Goal: Information Seeking & Learning: Learn about a topic

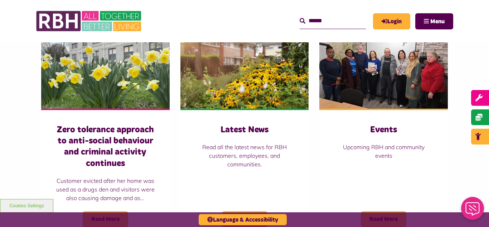
scroll to position [501, 0]
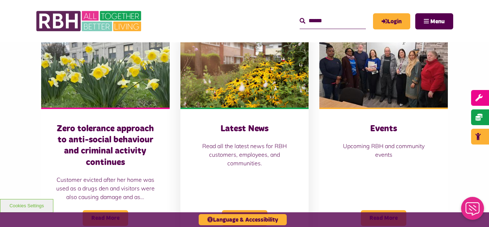
click at [235, 56] on img at bounding box center [244, 67] width 128 height 80
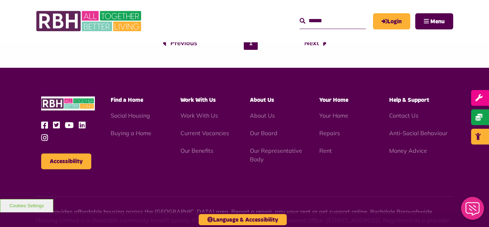
scroll to position [779, 0]
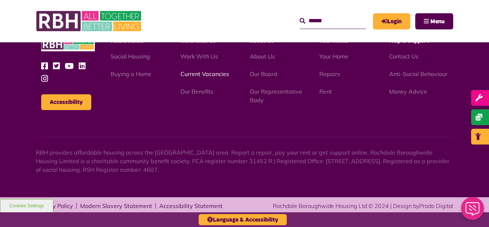
click at [201, 75] on link "Current Vacancies" at bounding box center [204, 73] width 49 height 7
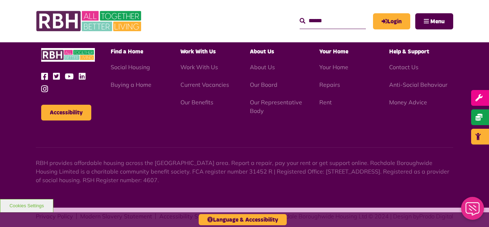
scroll to position [1183, 0]
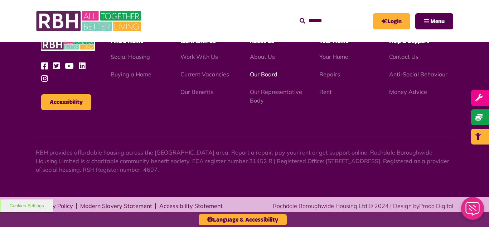
click at [262, 74] on link "Our Board" at bounding box center [264, 74] width 28 height 7
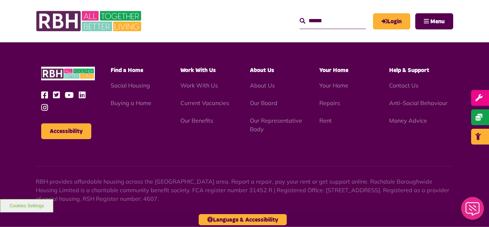
scroll to position [1880, 0]
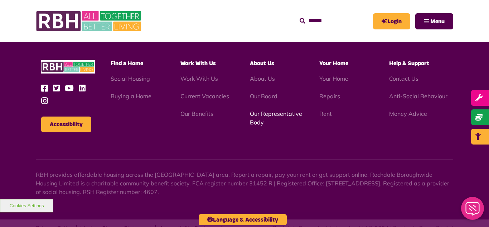
click at [273, 110] on link "Our Representative Body" at bounding box center [276, 118] width 52 height 16
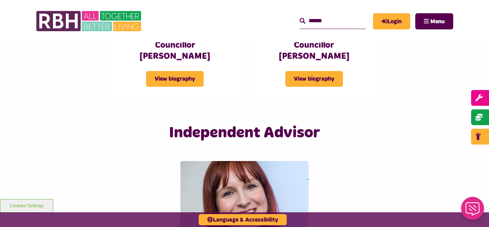
scroll to position [1689, 0]
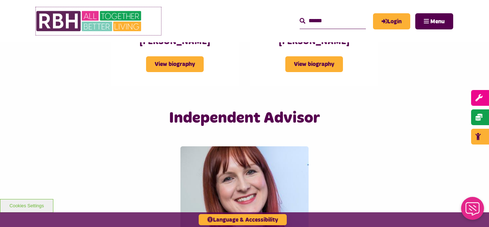
click at [92, 24] on img at bounding box center [89, 21] width 107 height 28
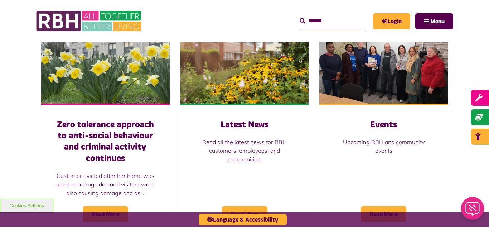
scroll to position [515, 0]
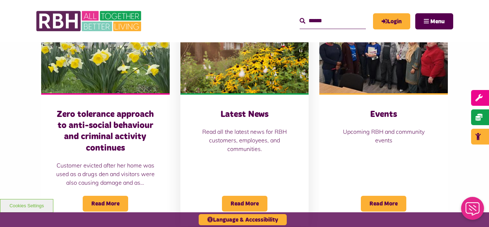
click at [231, 82] on img at bounding box center [244, 53] width 128 height 80
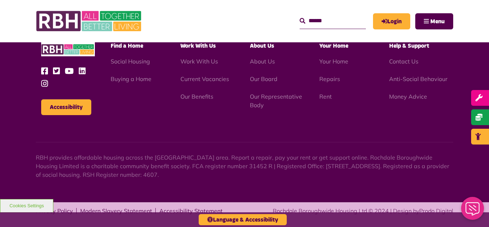
scroll to position [779, 0]
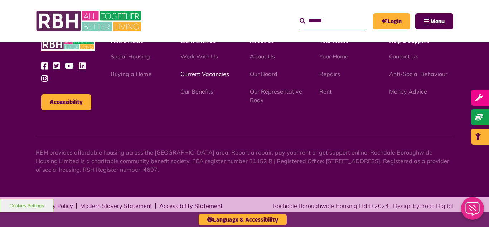
click at [196, 73] on link "Current Vacancies" at bounding box center [204, 73] width 49 height 7
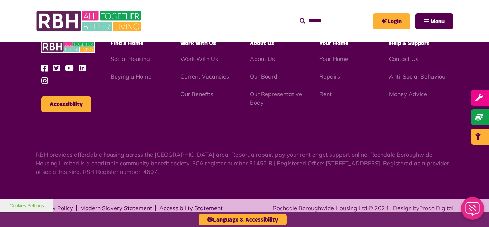
scroll to position [1183, 0]
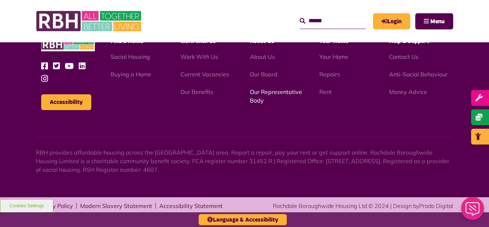
click at [284, 93] on link "Our Representative Body" at bounding box center [276, 96] width 52 height 16
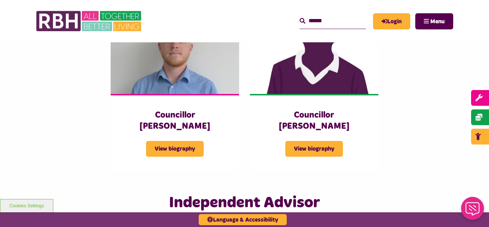
scroll to position [1603, 0]
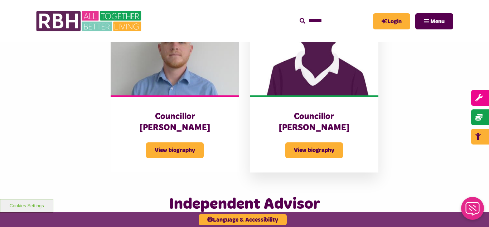
click at [311, 52] on img at bounding box center [314, 55] width 128 height 80
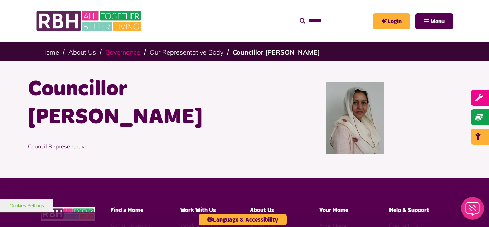
click at [120, 53] on link "Governance" at bounding box center [122, 52] width 35 height 8
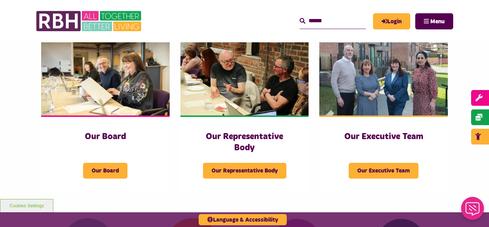
scroll to position [115, 0]
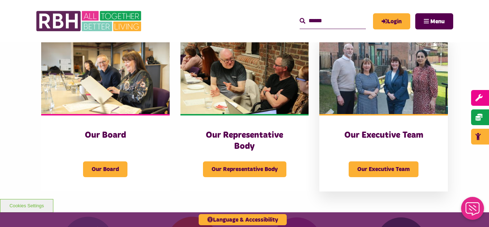
click at [384, 66] on img at bounding box center [383, 74] width 128 height 80
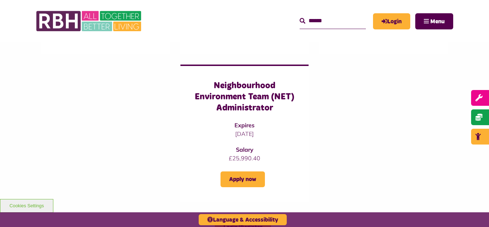
scroll to position [601, 0]
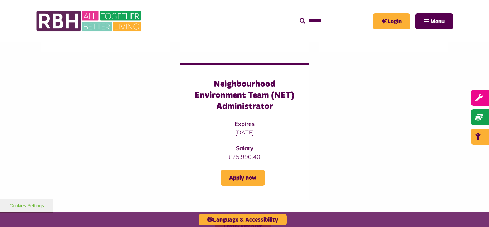
click at [94, 24] on img at bounding box center [89, 21] width 107 height 28
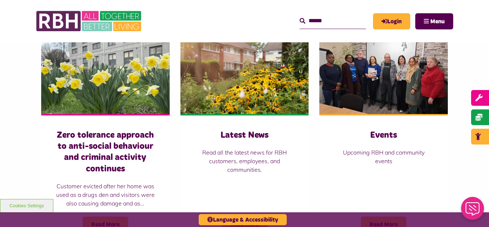
scroll to position [515, 0]
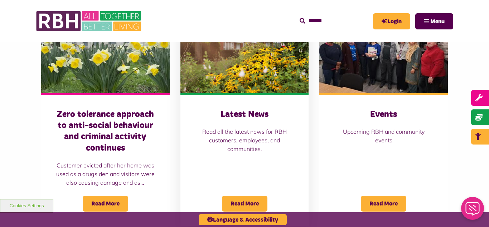
click at [232, 56] on img at bounding box center [244, 53] width 128 height 80
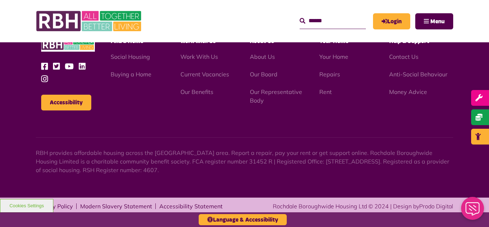
scroll to position [779, 0]
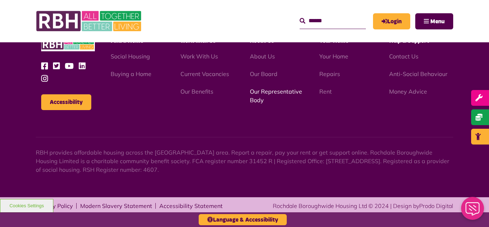
click at [265, 92] on link "Our Representative Body" at bounding box center [276, 96] width 52 height 16
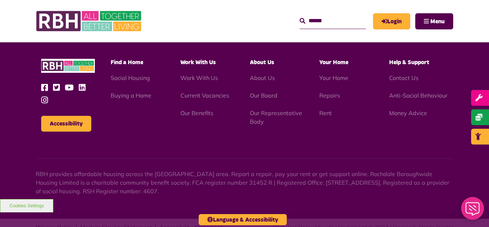
scroll to position [2078, 0]
